Goal: Navigation & Orientation: Find specific page/section

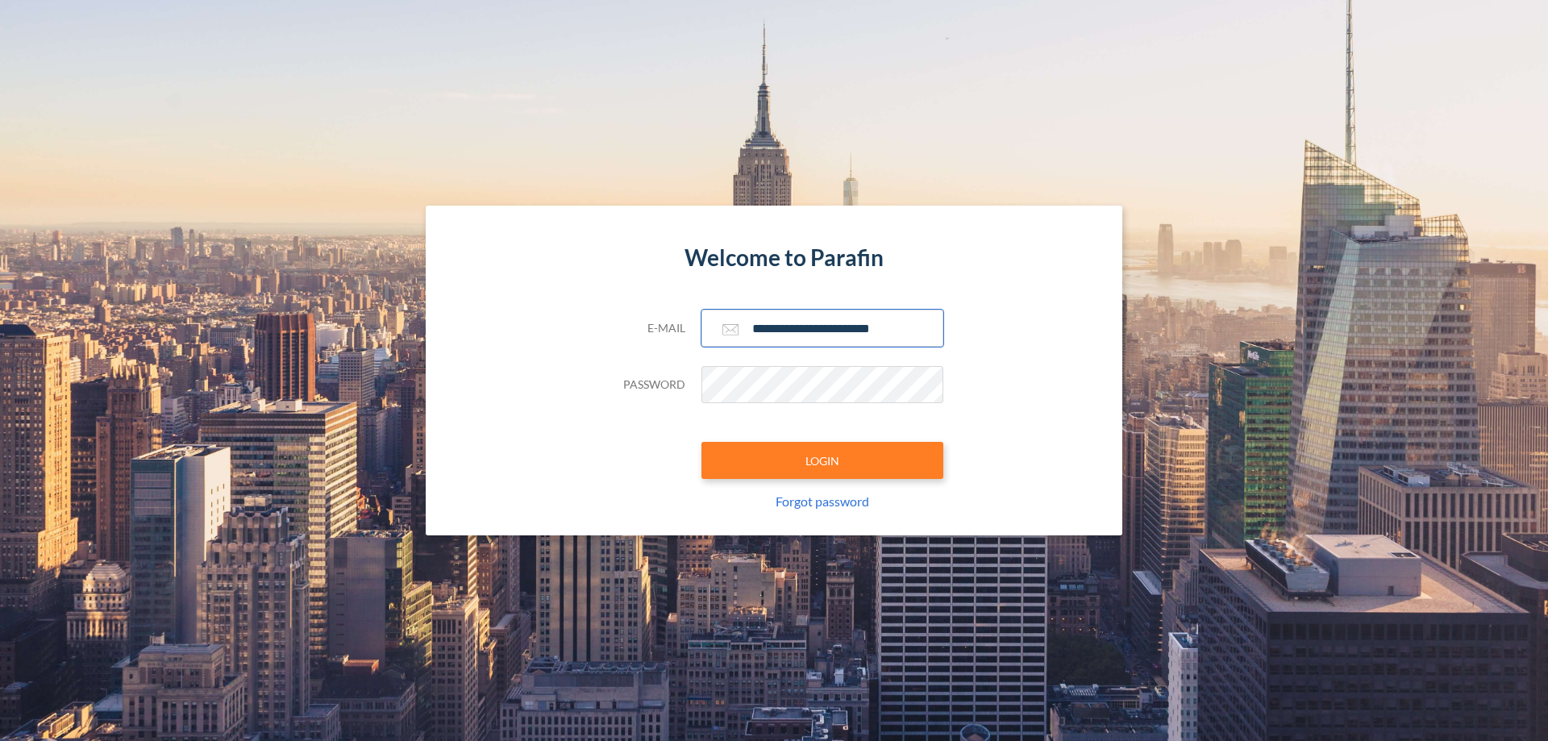
type input "**********"
click at [822, 460] on button "LOGIN" at bounding box center [822, 460] width 242 height 37
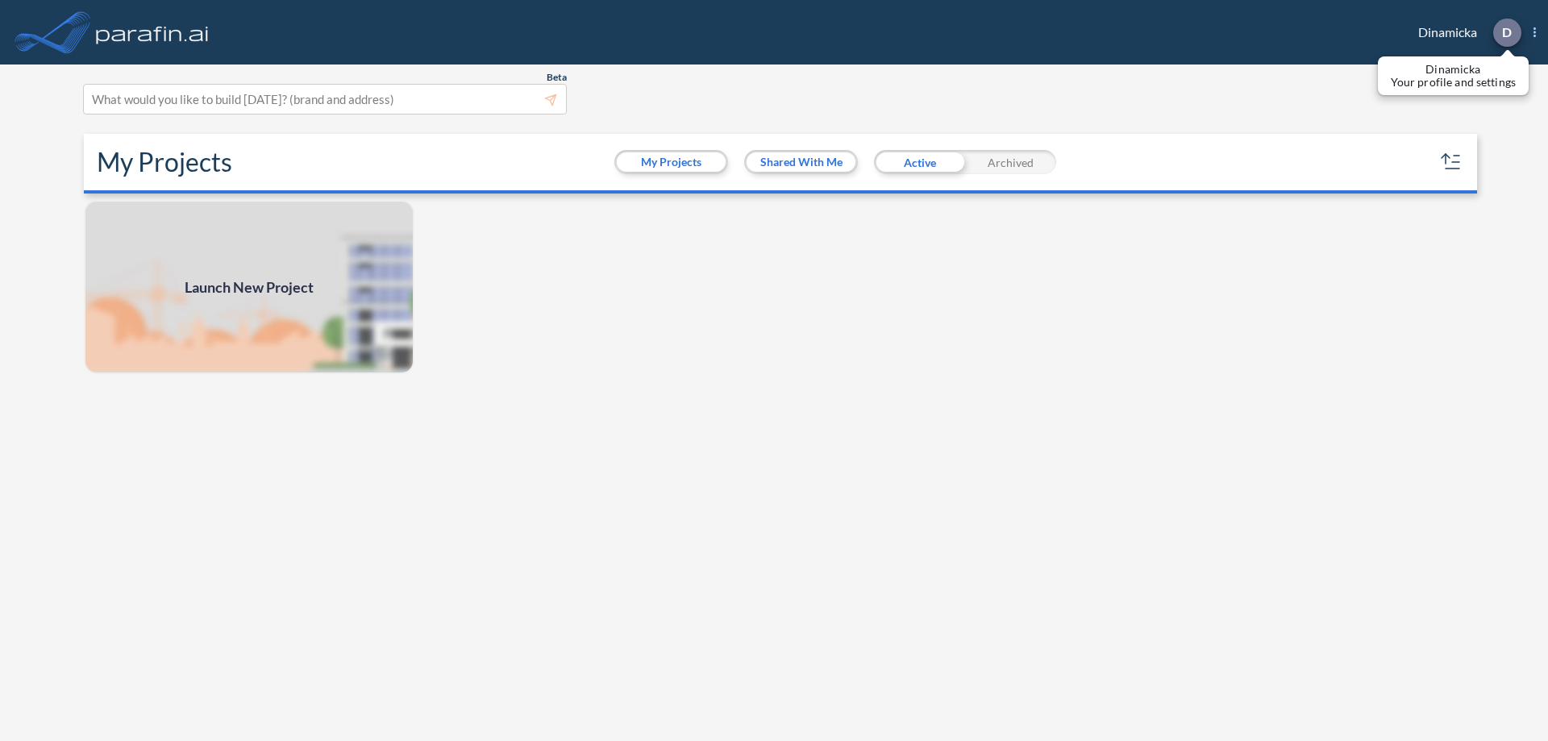
click at [1506, 32] on p "D" at bounding box center [1507, 32] width 10 height 15
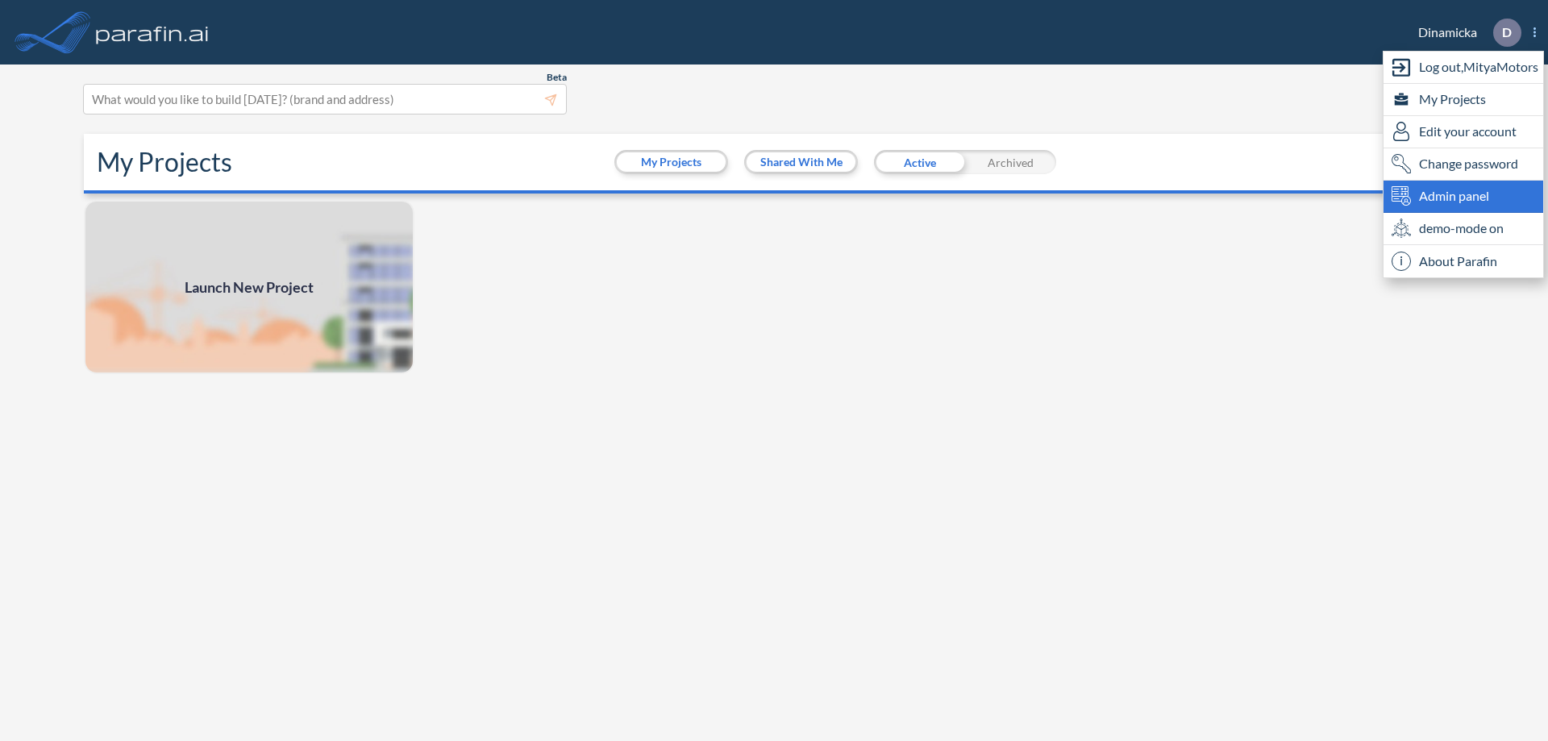
click at [1463, 196] on span "Admin panel" at bounding box center [1454, 195] width 70 height 19
